Goal: Find contact information: Find contact information

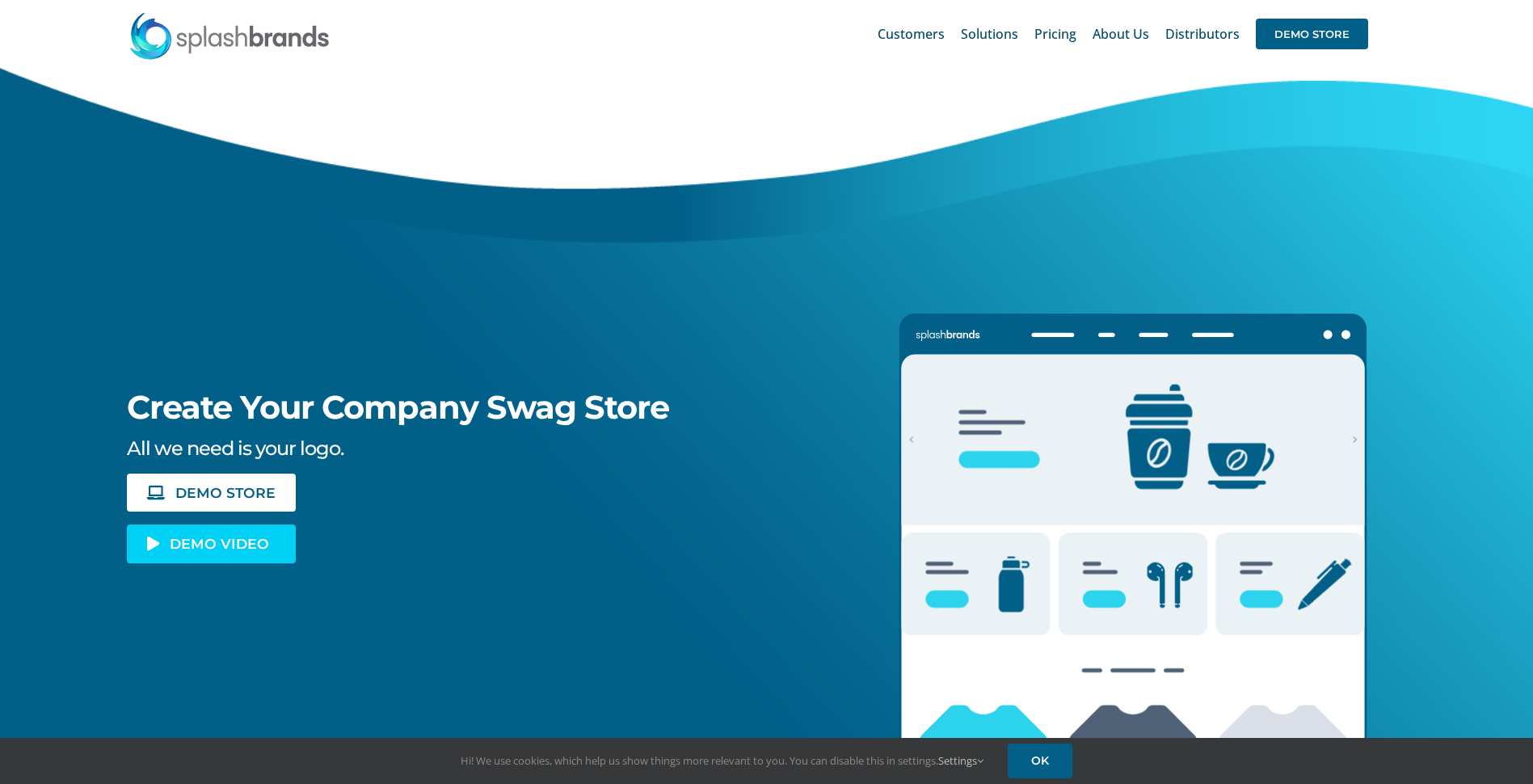
click at [218, 542] on span "DEMO VIDEO" at bounding box center [219, 543] width 100 height 13
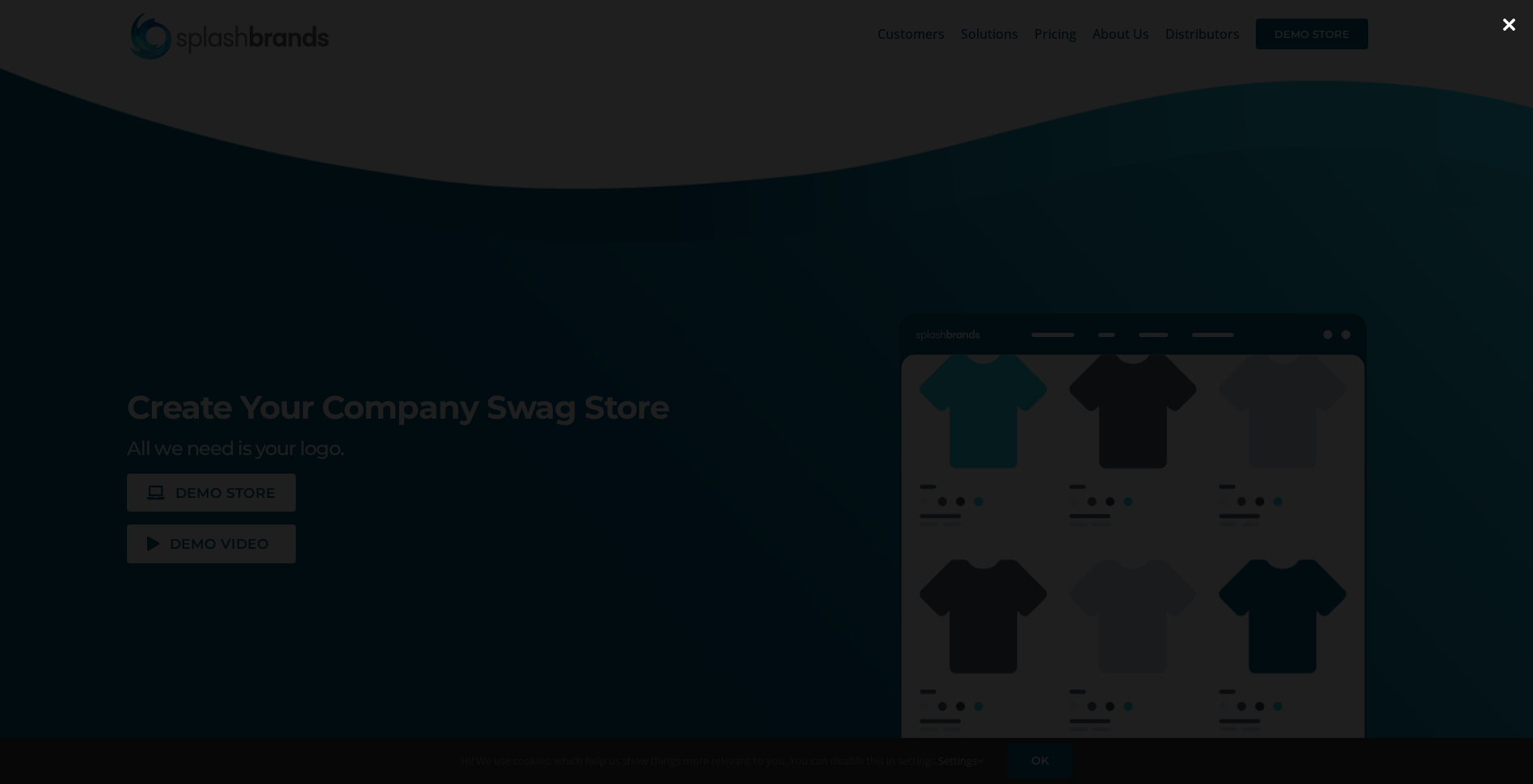
click at [1415, 434] on div at bounding box center [766, 392] width 1533 height 784
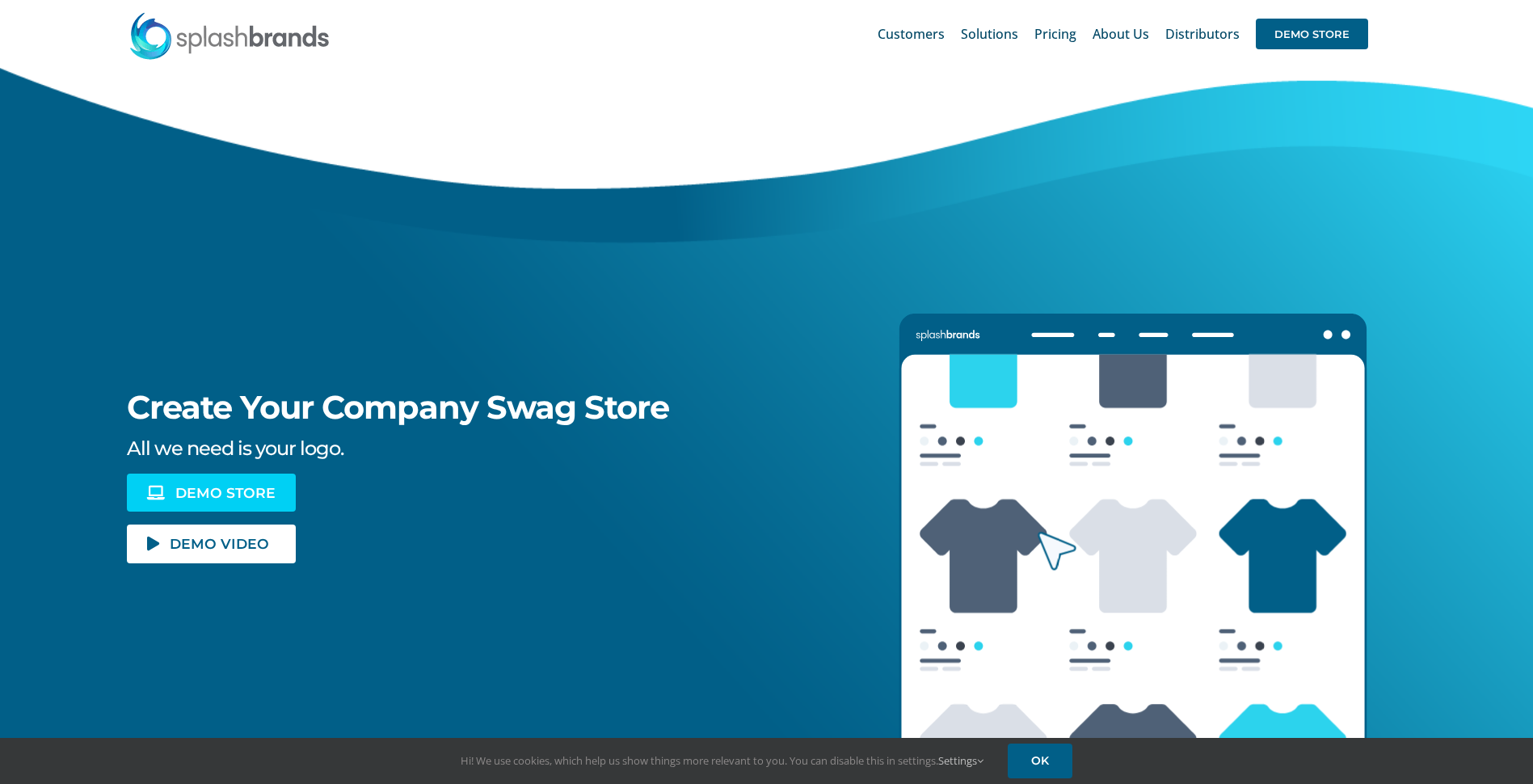
click at [246, 503] on link "DEMO STORE" at bounding box center [210, 492] width 168 height 38
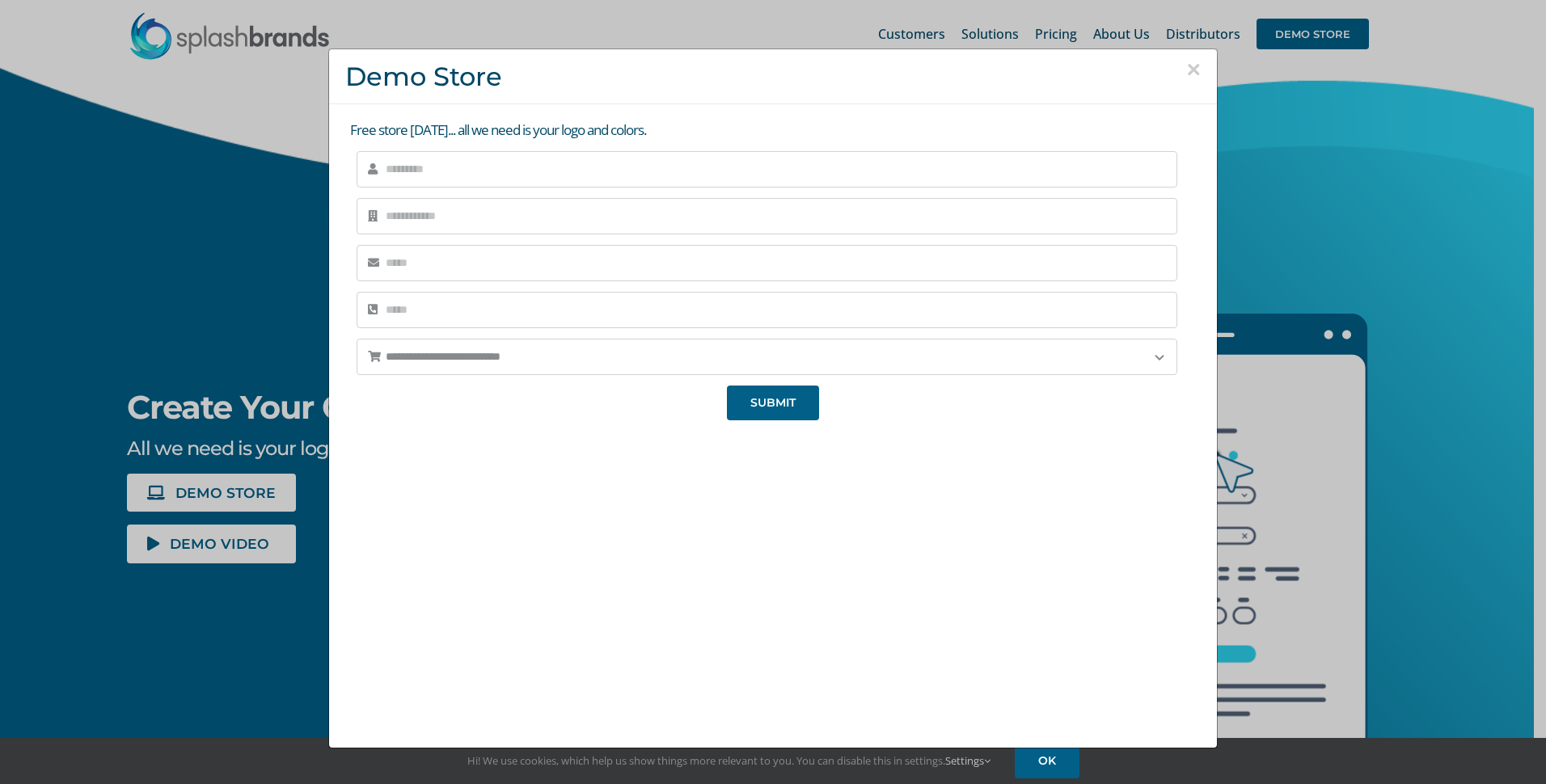
click at [1194, 55] on div "× Demo Store" at bounding box center [773, 77] width 888 height 55
click at [1190, 72] on button "×" at bounding box center [1193, 69] width 14 height 24
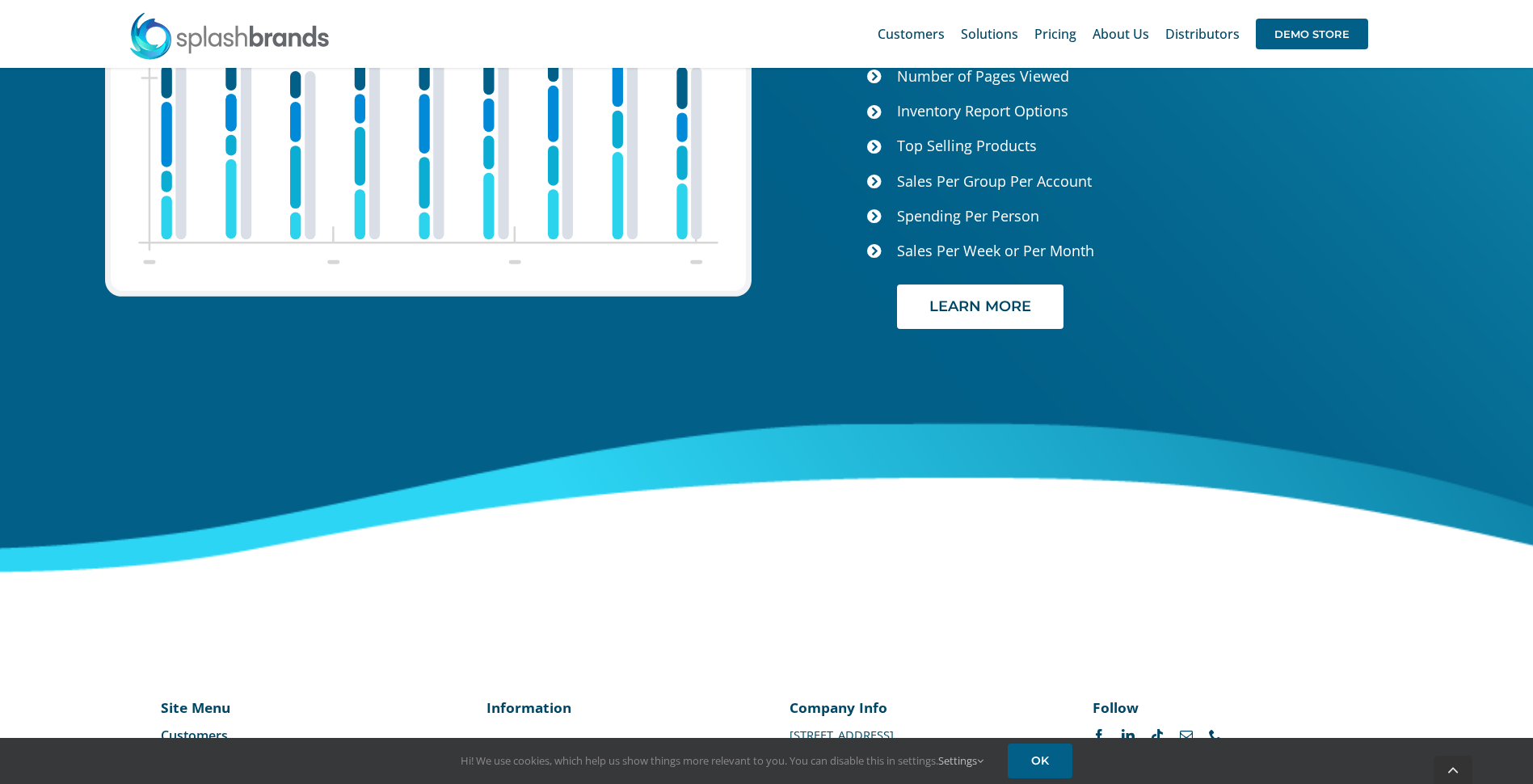
scroll to position [6753, 0]
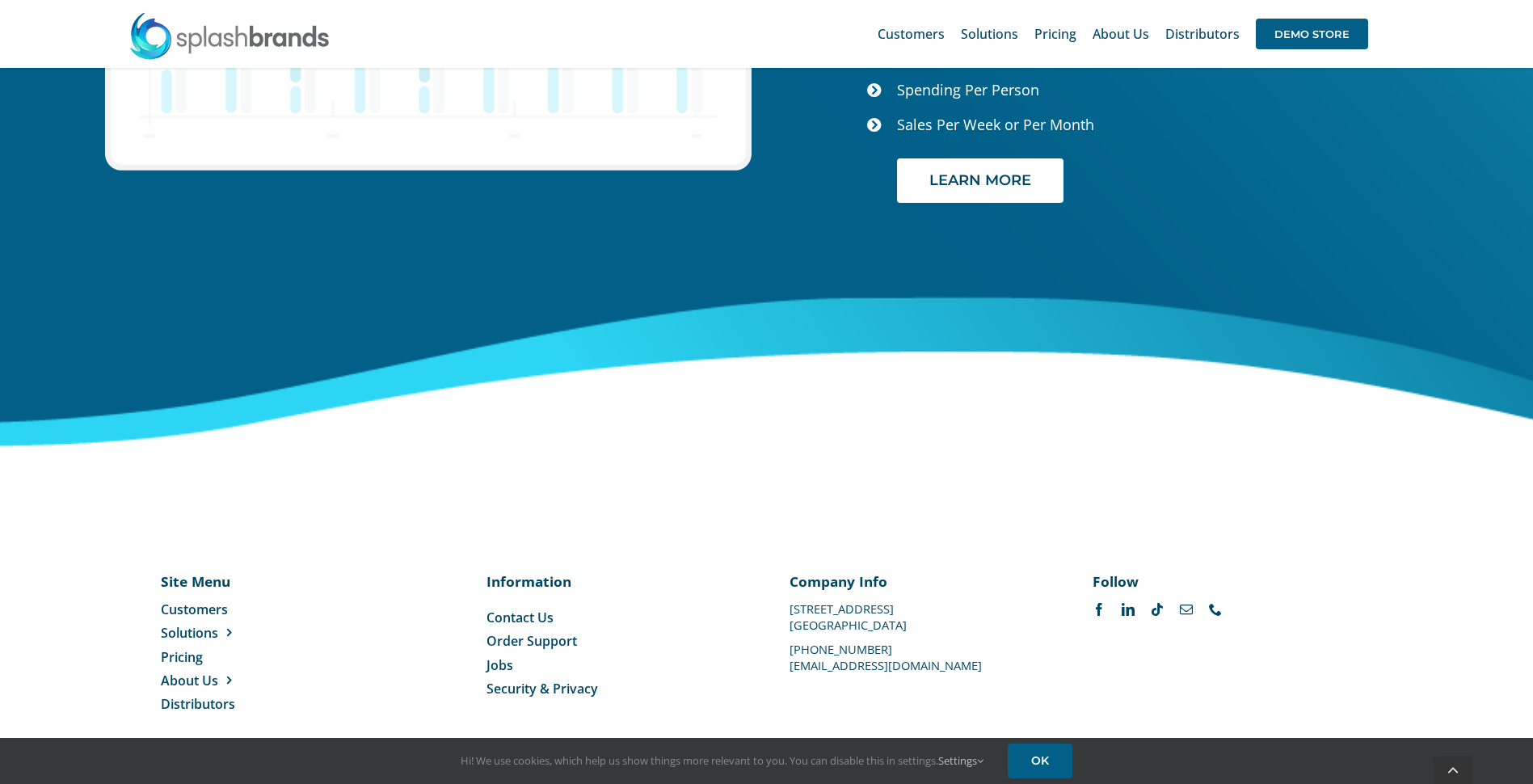
click at [525, 609] on span "Contact Us" at bounding box center [520, 617] width 67 height 18
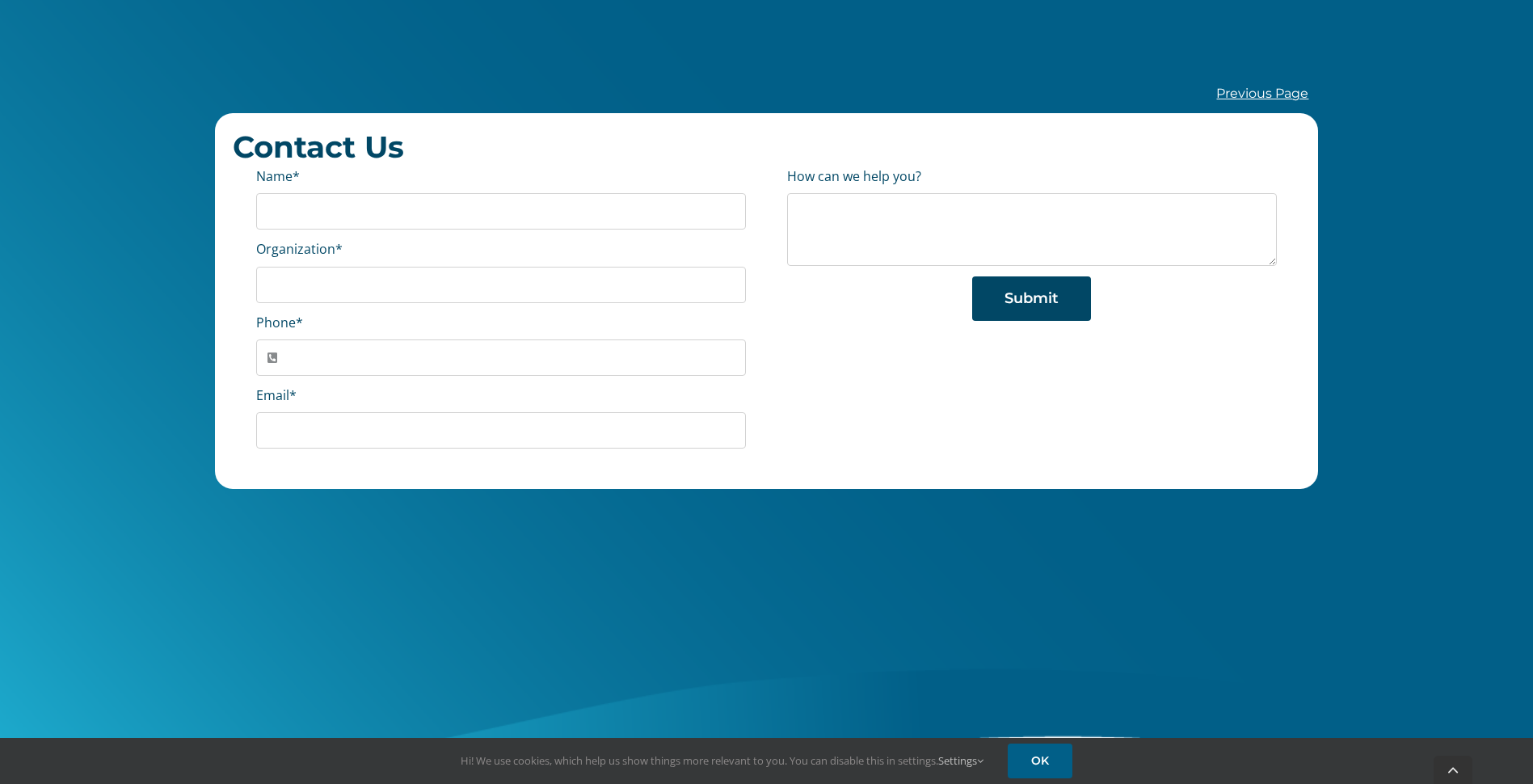
scroll to position [392, 0]
